Goal: Find specific page/section: Find specific page/section

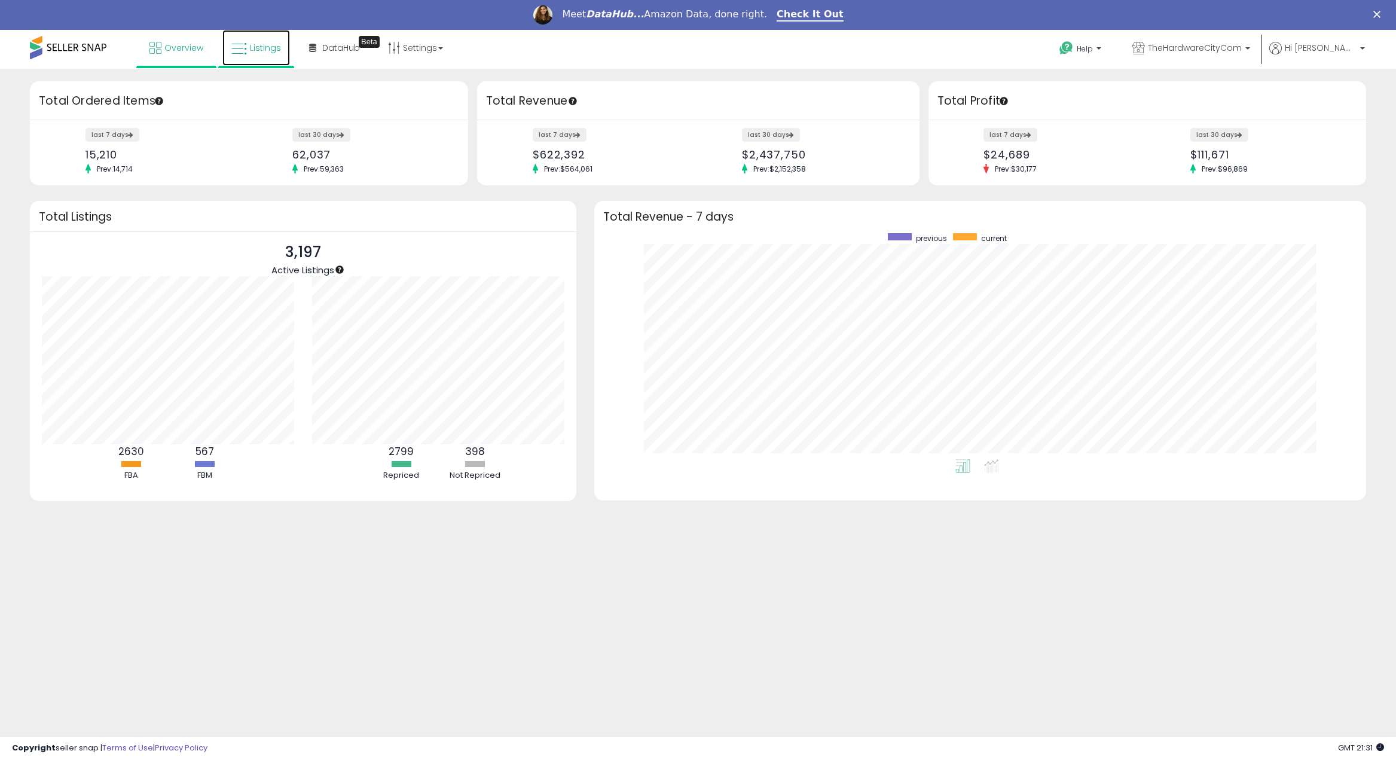
click at [248, 48] on link "Listings" at bounding box center [256, 48] width 68 height 36
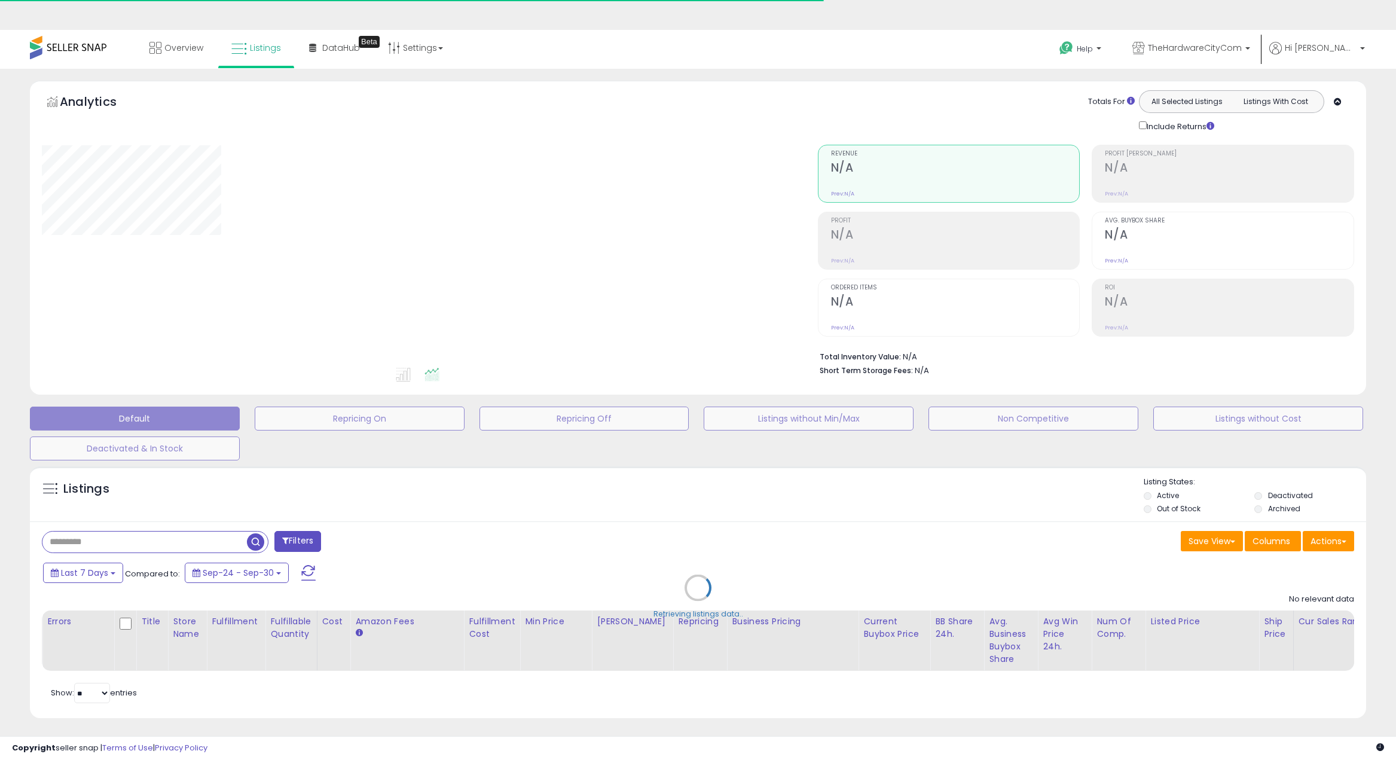
type input "**********"
